Goal: Task Accomplishment & Management: Use online tool/utility

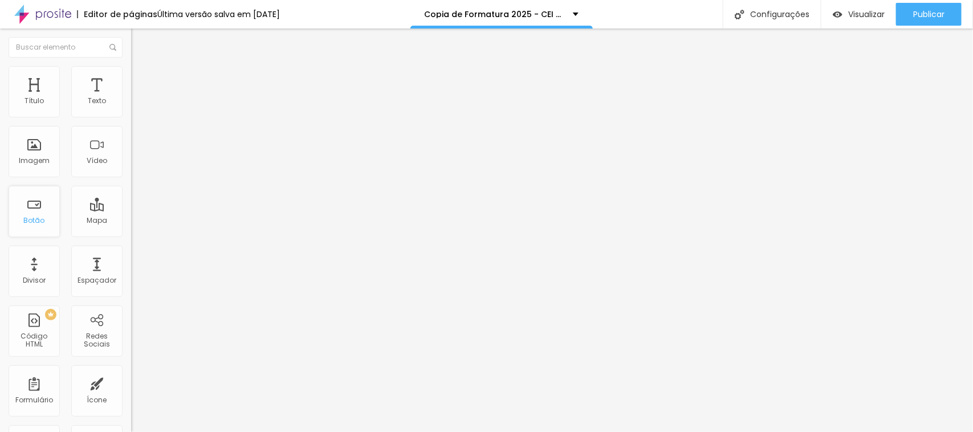
click at [33, 220] on div "Botão" at bounding box center [34, 221] width 21 height 8
click at [131, 67] on img at bounding box center [136, 71] width 10 height 10
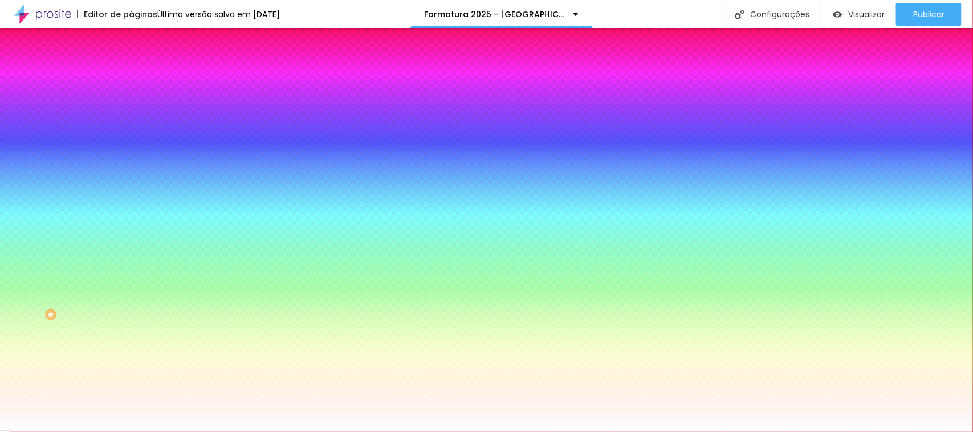
click at [131, 78] on li "Avançado" at bounding box center [196, 83] width 131 height 11
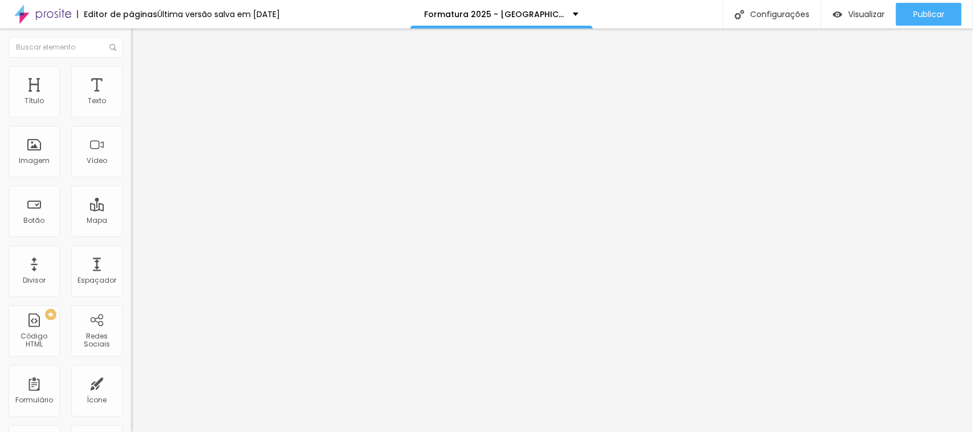
click at [131, 66] on li "Conteúdo" at bounding box center [196, 60] width 131 height 11
click at [131, 39] on button "Editar Formulário" at bounding box center [196, 42] width 131 height 26
click at [38, 222] on div "Botão" at bounding box center [34, 221] width 21 height 8
click at [140, 40] on img "button" at bounding box center [144, 41] width 9 height 9
click at [131, 119] on div "Formulário Formandos Colégio Acesso 2025" at bounding box center [196, 106] width 131 height 34
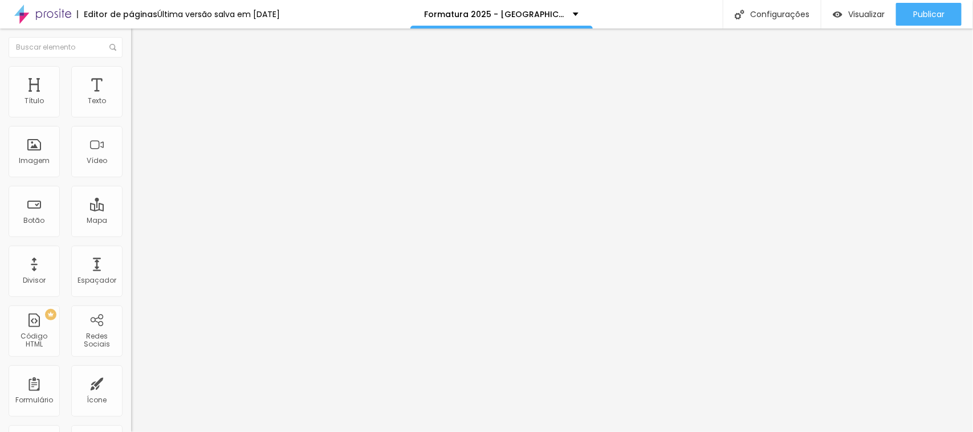
click at [131, 115] on img at bounding box center [134, 118] width 7 height 7
click at [131, 78] on li "Avançado" at bounding box center [196, 83] width 131 height 11
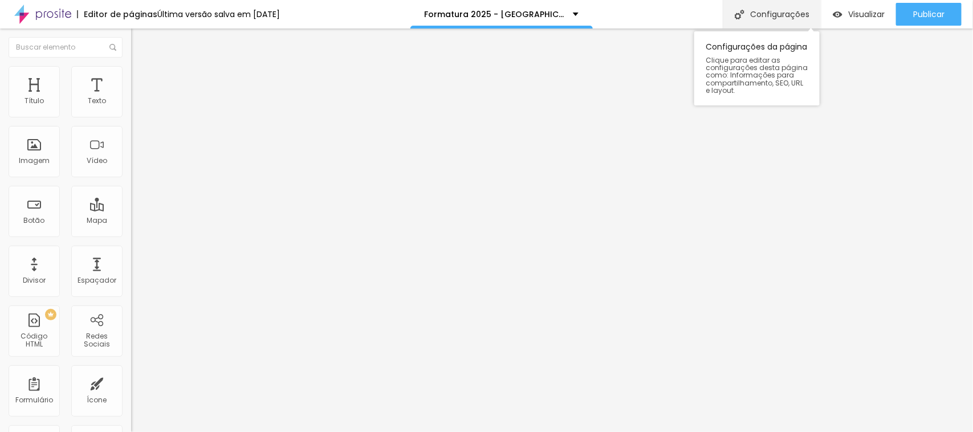
click at [737, 21] on div "Configurações" at bounding box center [772, 14] width 98 height 29
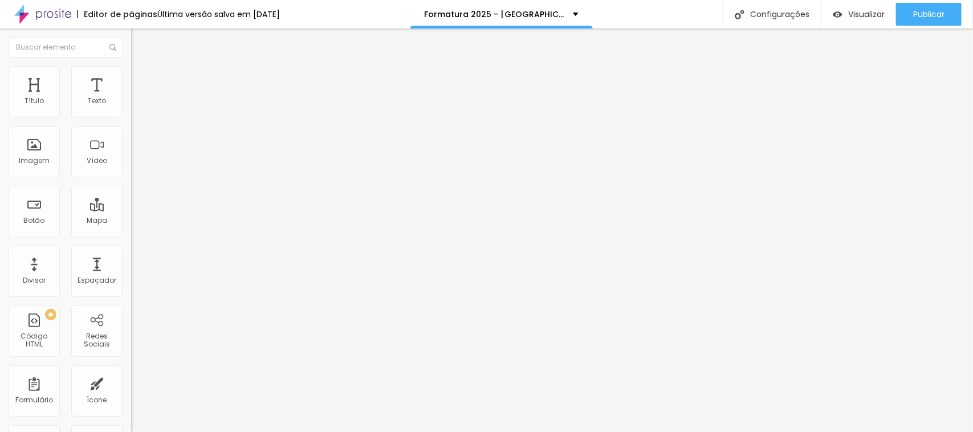
click at [131, 66] on img at bounding box center [136, 71] width 10 height 10
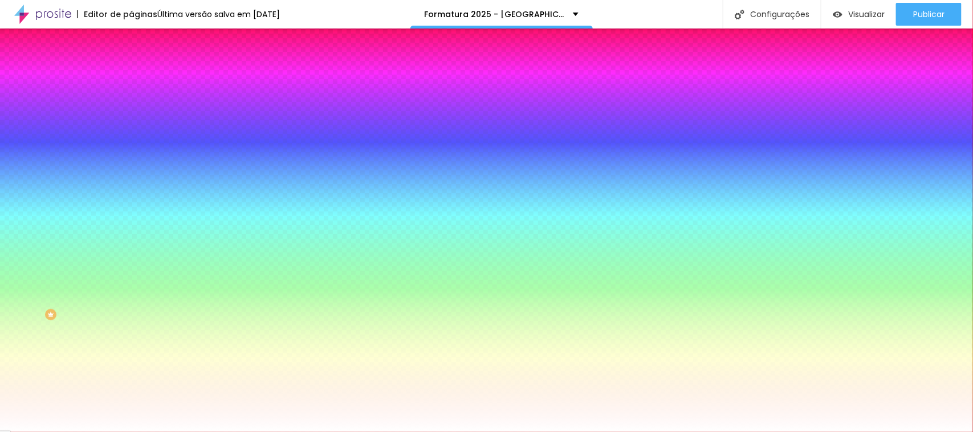
click at [136, 124] on icon "button" at bounding box center [137, 123] width 2 height 2
click at [239, 299] on div at bounding box center [486, 216] width 973 height 432
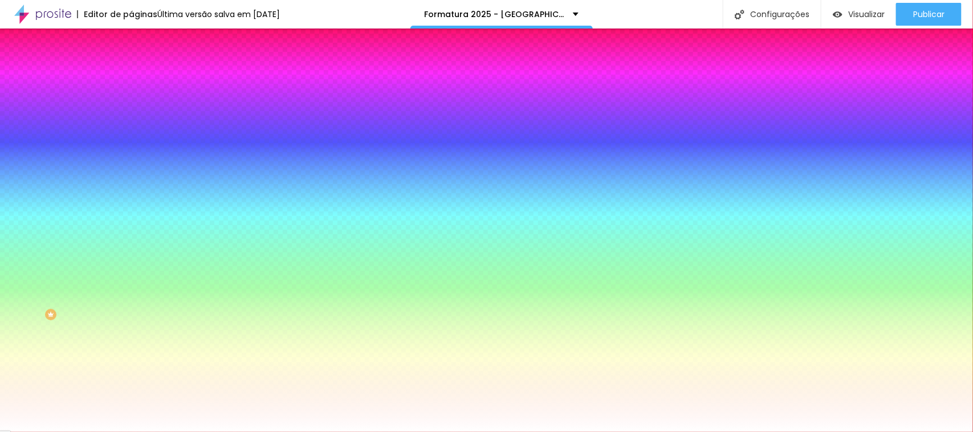
click at [308, 432] on div at bounding box center [486, 432] width 973 height 0
click at [136, 264] on icon "button" at bounding box center [139, 260] width 7 height 7
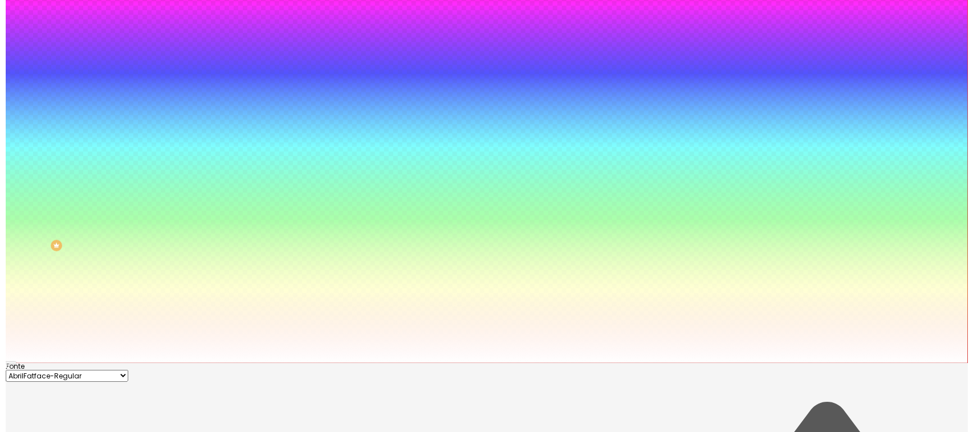
scroll to position [0, 0]
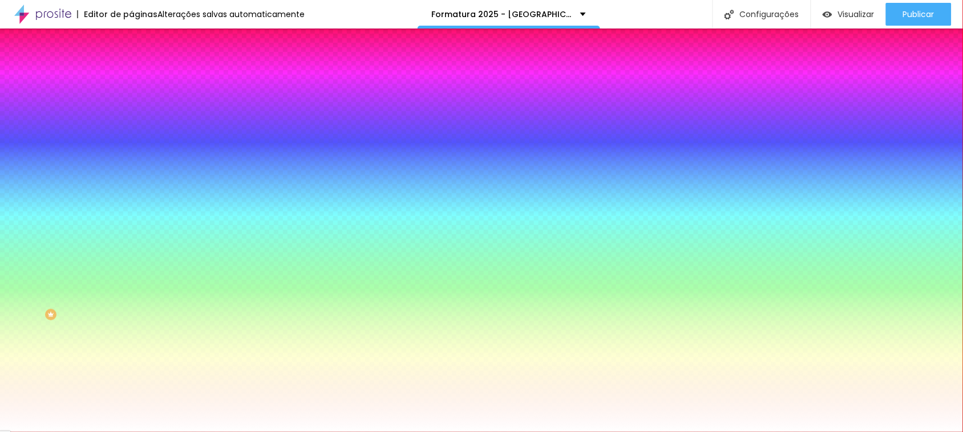
click at [181, 432] on div at bounding box center [481, 432] width 963 height 0
click at [140, 120] on icon "button" at bounding box center [141, 118] width 2 height 2
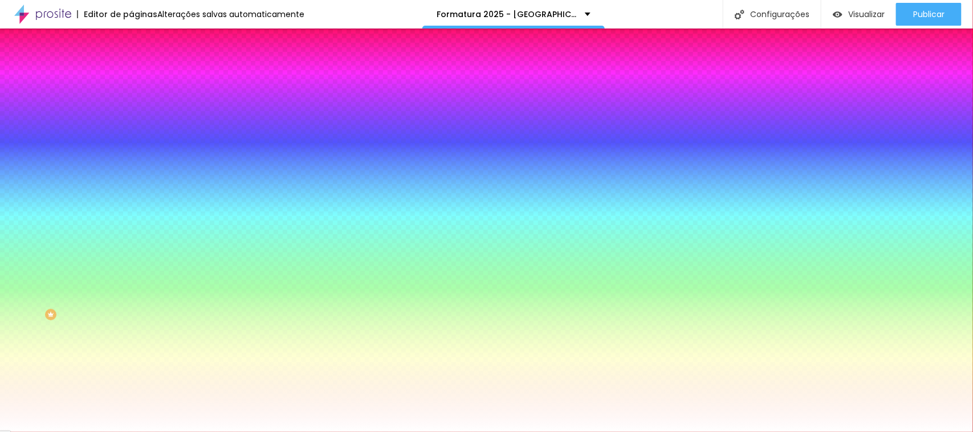
click at [246, 280] on div at bounding box center [486, 216] width 973 height 432
click at [350, 432] on div at bounding box center [486, 432] width 973 height 0
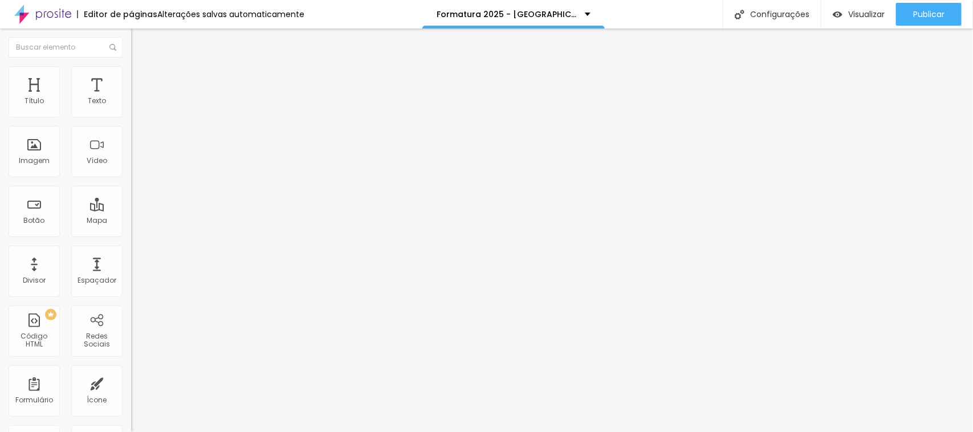
click at [131, 78] on li "Avançado" at bounding box center [196, 83] width 131 height 11
click at [131, 70] on img at bounding box center [136, 71] width 10 height 10
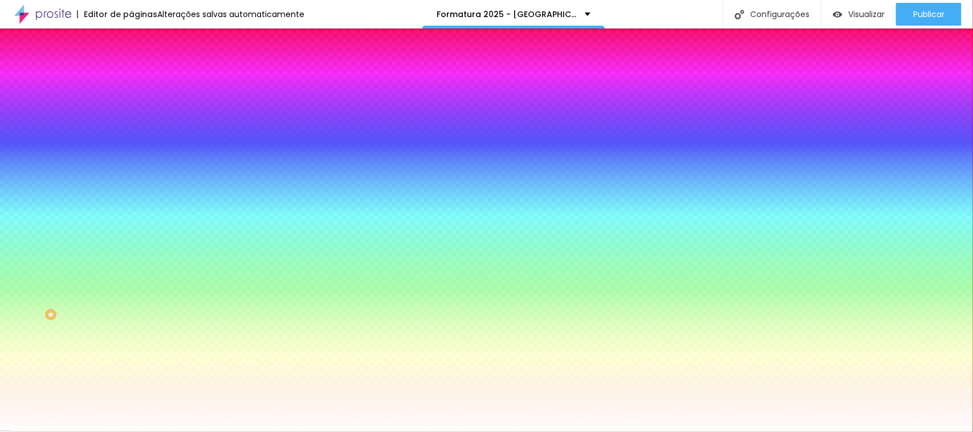
click at [131, 155] on div at bounding box center [196, 155] width 131 height 0
click at [131, 167] on input "#FFFFFF" at bounding box center [199, 160] width 137 height 11
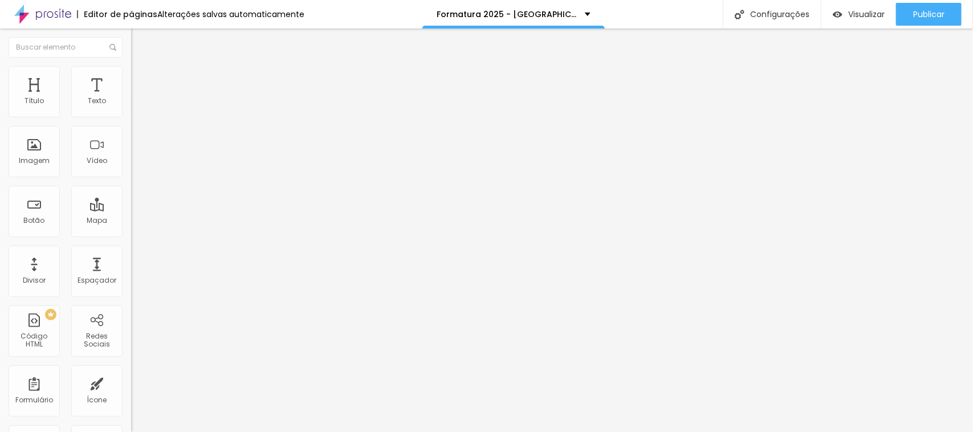
click at [131, 115] on img at bounding box center [134, 118] width 7 height 7
click at [141, 79] on span "Estilo" at bounding box center [150, 74] width 18 height 10
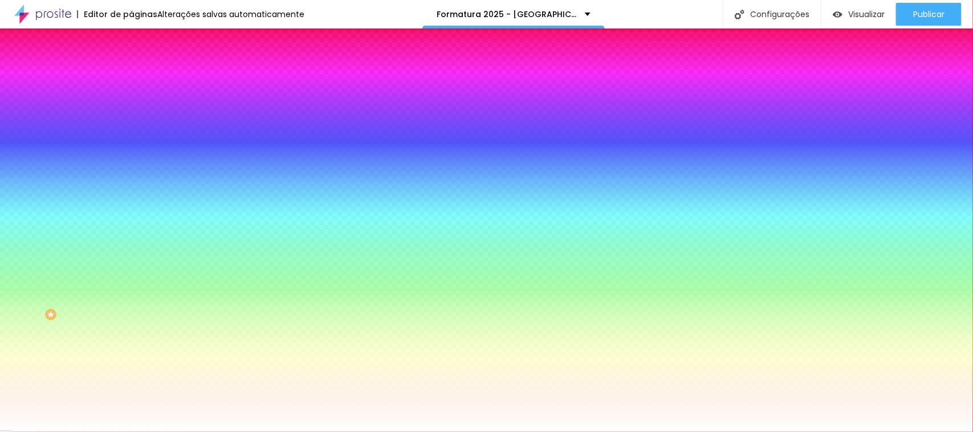
scroll to position [0, 0]
click at [131, 128] on button "button" at bounding box center [139, 122] width 16 height 12
click at [201, 432] on div at bounding box center [486, 432] width 973 height 0
click at [131, 64] on ul "Conteúdo Estilo Avançado" at bounding box center [196, 72] width 131 height 34
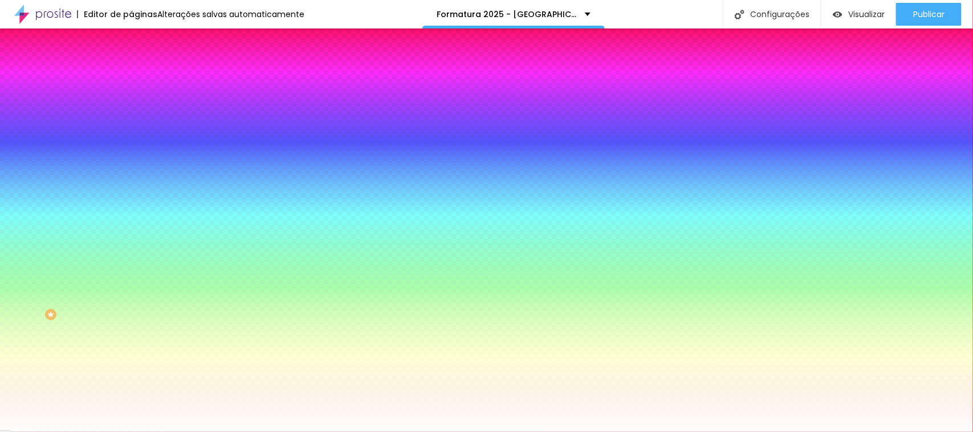
click at [131, 225] on div at bounding box center [196, 225] width 131 height 0
click at [99, 285] on div at bounding box center [486, 216] width 973 height 432
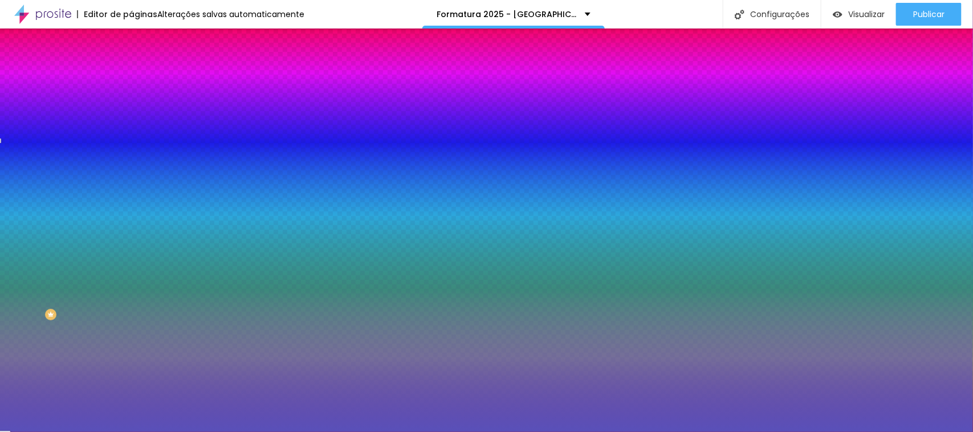
click at [60, 281] on div at bounding box center [486, 216] width 973 height 432
click at [551, 120] on div at bounding box center [552, 118] width 2 height 2
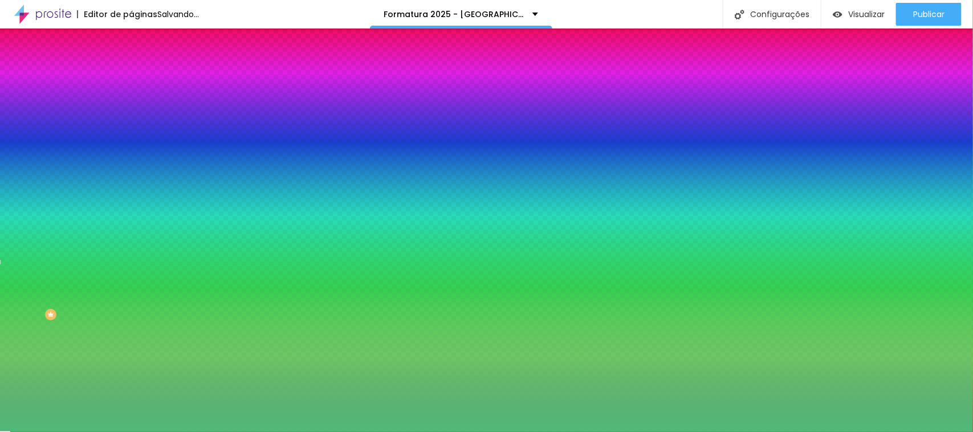
click at [104, 309] on div at bounding box center [486, 216] width 973 height 432
type input "#50B97A"
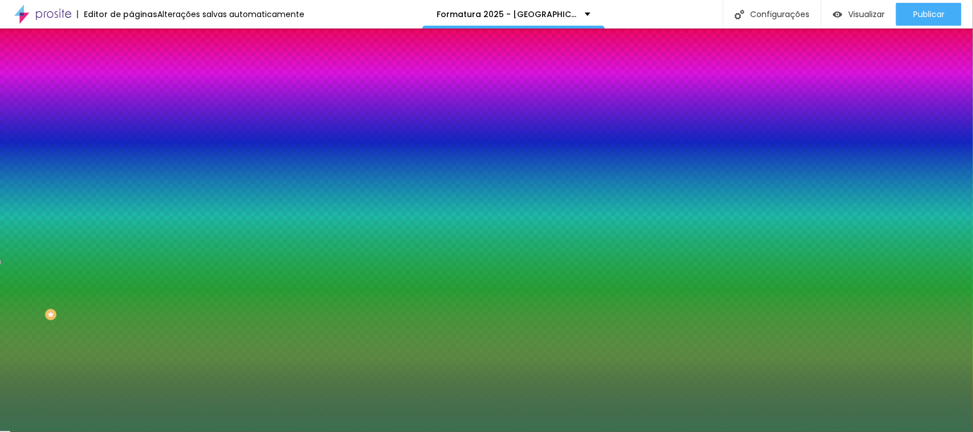
click at [53, 306] on div at bounding box center [486, 216] width 973 height 432
click at [131, 236] on div at bounding box center [196, 236] width 131 height 0
click at [131, 198] on div "Tipografia Voltar ao padrão Borda Voltar ao padrão Sombra DESATIVADO Voltar ao …" at bounding box center [196, 147] width 131 height 102
click at [136, 124] on icon "button" at bounding box center [137, 123] width 2 height 2
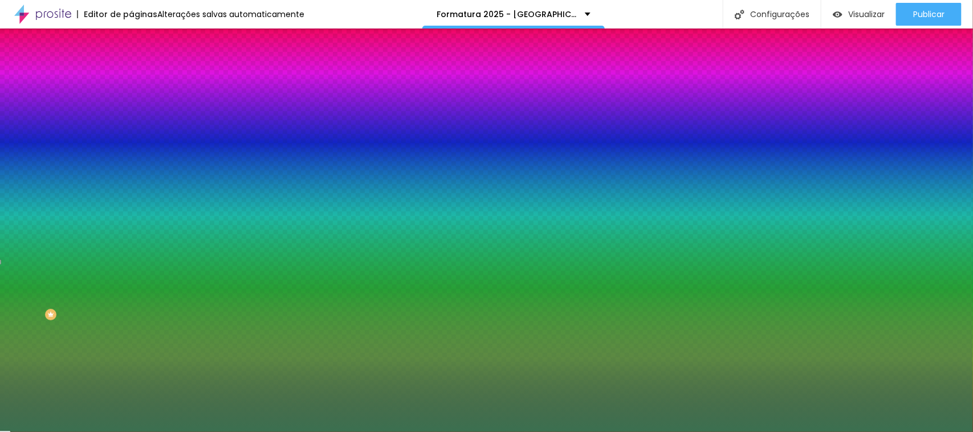
click at [180, 334] on div at bounding box center [486, 216] width 973 height 432
click at [243, 329] on div at bounding box center [486, 216] width 973 height 432
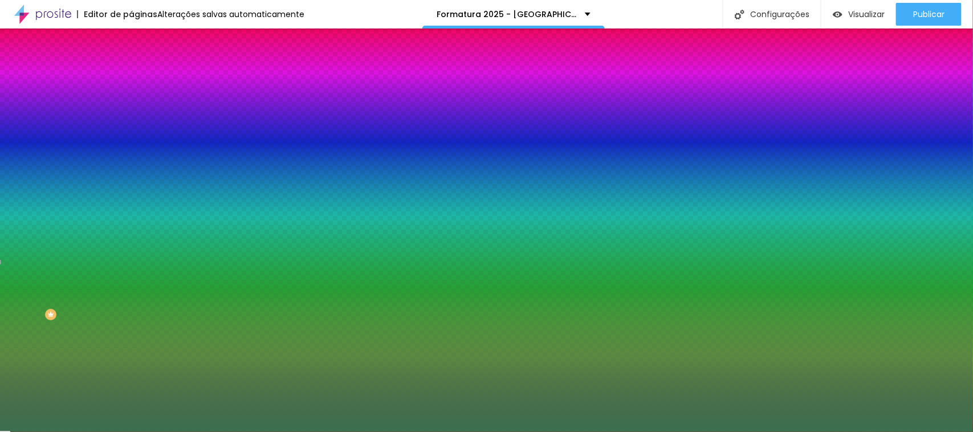
click at [243, 310] on div at bounding box center [486, 216] width 973 height 432
click at [188, 298] on div at bounding box center [486, 216] width 973 height 432
type input "#3D4553"
click at [66, 432] on div at bounding box center [486, 432] width 973 height 0
click at [136, 156] on icon "button" at bounding box center [139, 152] width 7 height 7
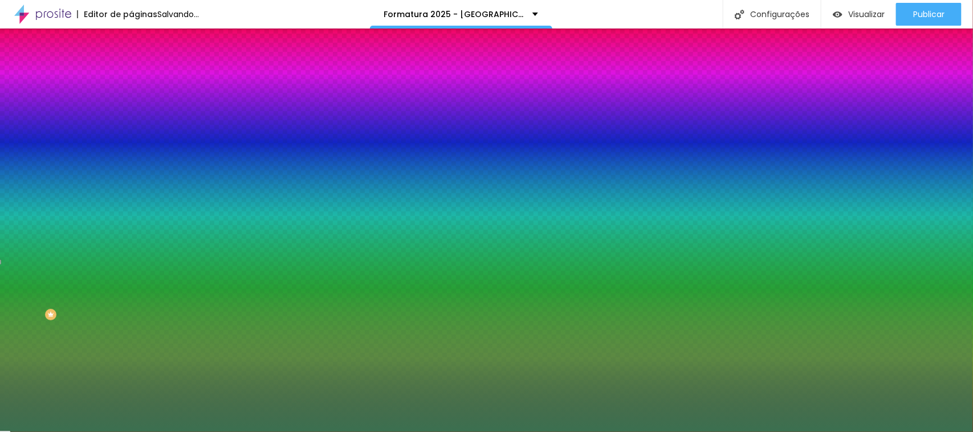
click at [213, 302] on div at bounding box center [486, 216] width 973 height 432
click at [243, 319] on div at bounding box center [486, 216] width 973 height 432
click at [234, 322] on div at bounding box center [486, 216] width 973 height 432
click at [234, 306] on div at bounding box center [486, 216] width 973 height 432
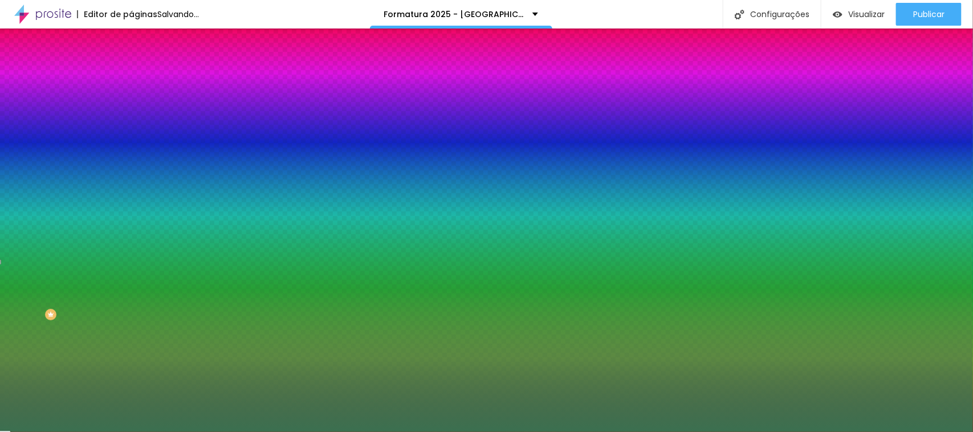
type input "#1E54A5"
click at [226, 339] on div at bounding box center [486, 216] width 973 height 432
click at [56, 432] on div at bounding box center [486, 432] width 973 height 0
click at [131, 192] on button "button" at bounding box center [139, 192] width 16 height 12
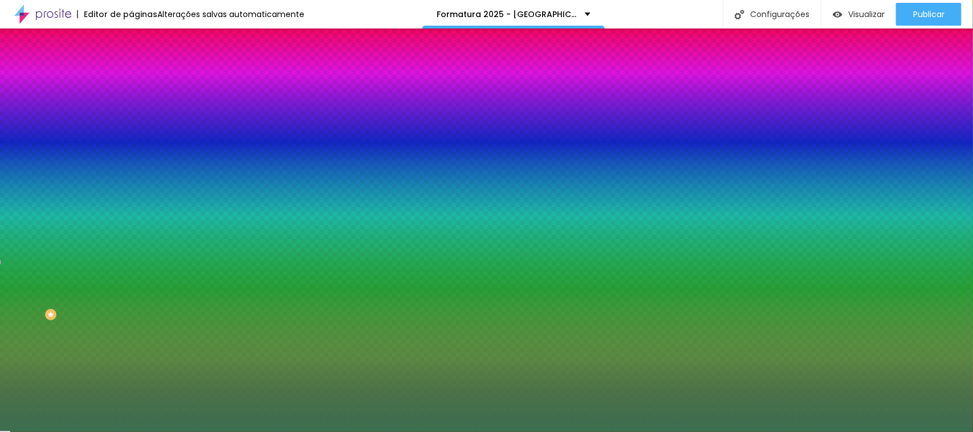
click at [197, 314] on div at bounding box center [486, 216] width 973 height 432
click at [197, 289] on div at bounding box center [486, 216] width 973 height 432
click at [198, 286] on div at bounding box center [486, 216] width 973 height 432
click at [194, 305] on div at bounding box center [486, 216] width 973 height 432
click at [187, 432] on div at bounding box center [486, 432] width 973 height 0
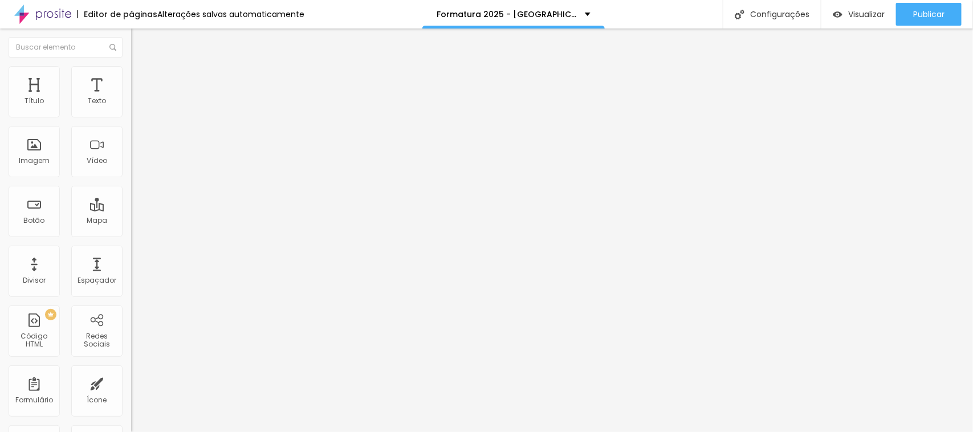
click at [141, 79] on span "Estilo" at bounding box center [150, 74] width 18 height 10
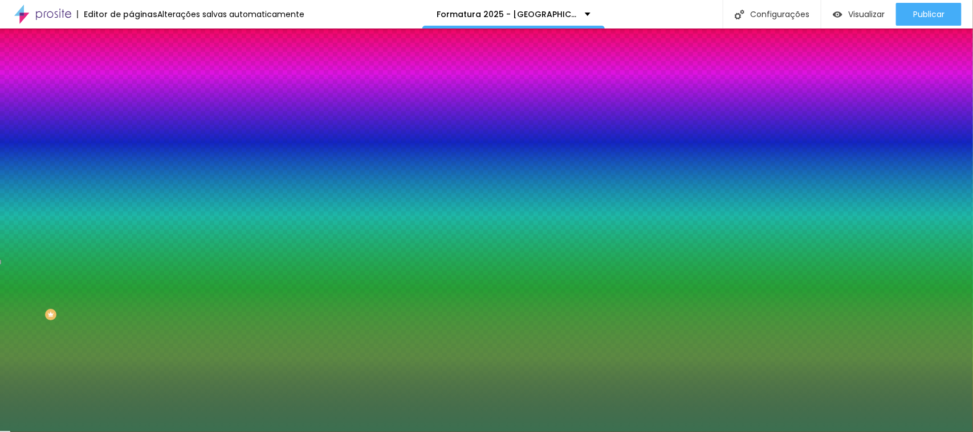
click at [131, 128] on button "button" at bounding box center [139, 122] width 16 height 12
click at [104, 432] on div at bounding box center [486, 432] width 973 height 0
click at [44, 18] on img at bounding box center [42, 14] width 57 height 29
